Goal: Find specific page/section: Find specific page/section

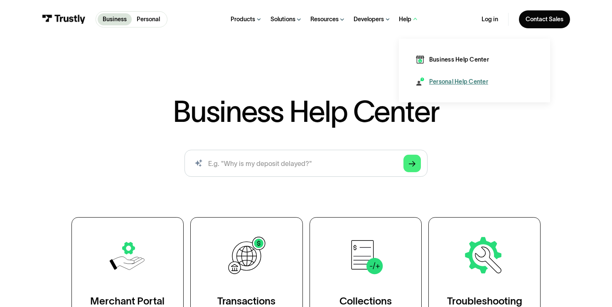
click at [441, 81] on div "Personal Help Center" at bounding box center [458, 81] width 59 height 8
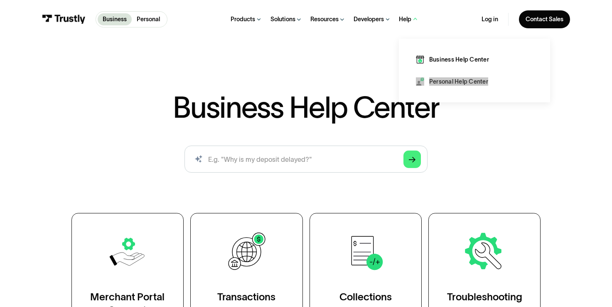
drag, startPoint x: 445, startPoint y: 83, endPoint x: 436, endPoint y: 1, distance: 82.3
click at [0, 0] on div "Business Personal Business Personal Products Open Banking Payments Trustly Pay …" at bounding box center [306, 19] width 612 height 39
